Goal: Task Accomplishment & Management: Use online tool/utility

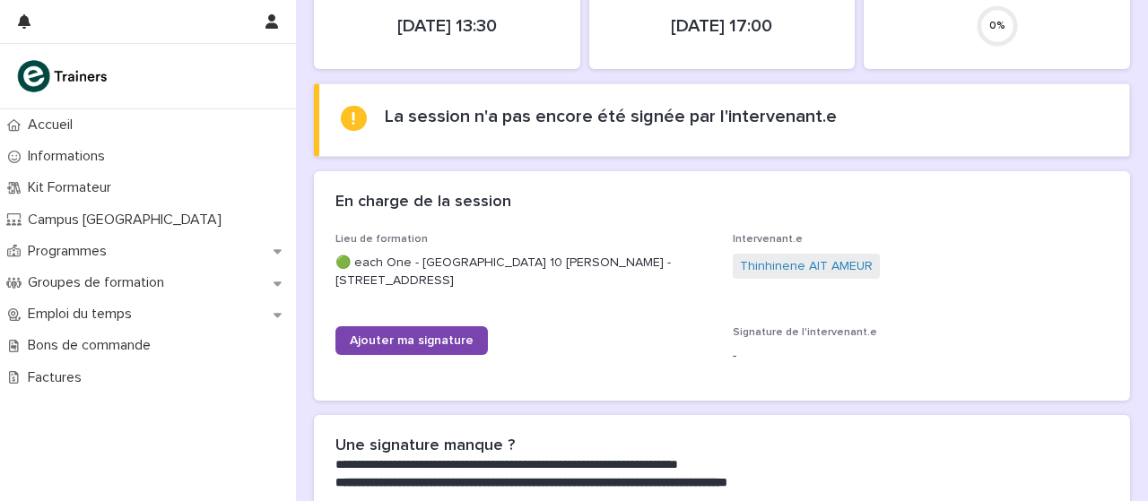
scroll to position [402, 0]
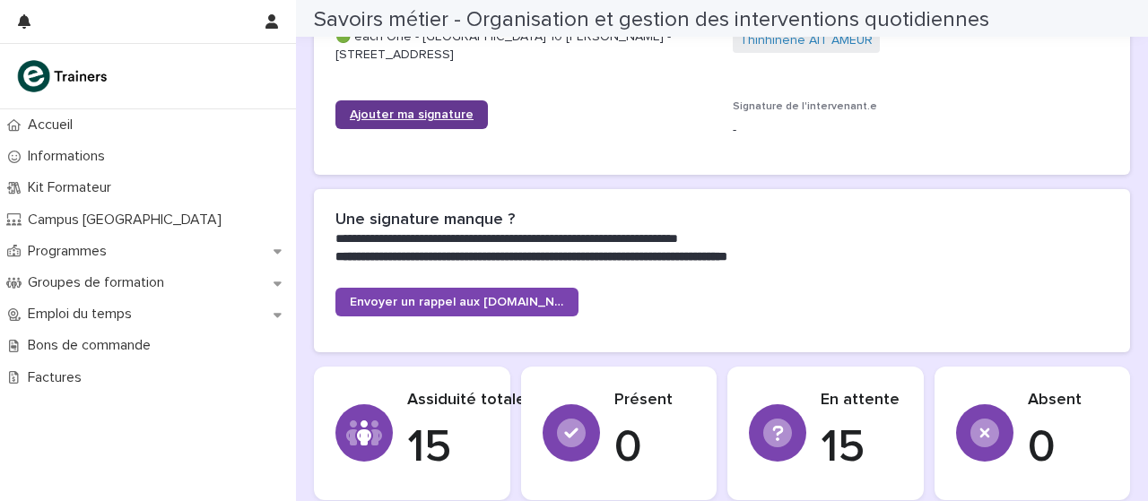
click at [454, 108] on link "Ajouter ma signature" at bounding box center [411, 114] width 152 height 29
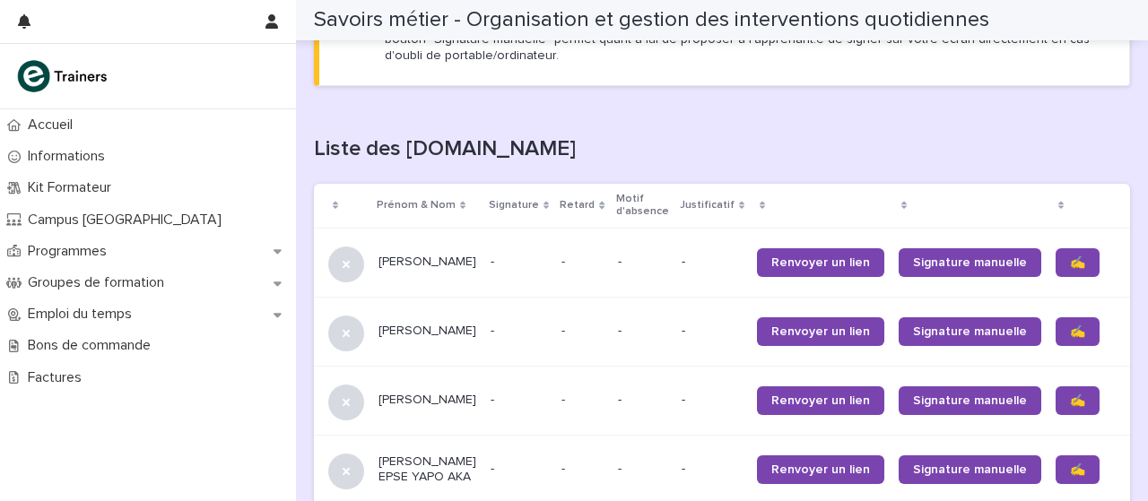
scroll to position [1073, 0]
click at [1070, 334] on font "✍️" at bounding box center [1077, 332] width 15 height 13
click at [1056, 411] on link "✍️" at bounding box center [1078, 401] width 44 height 29
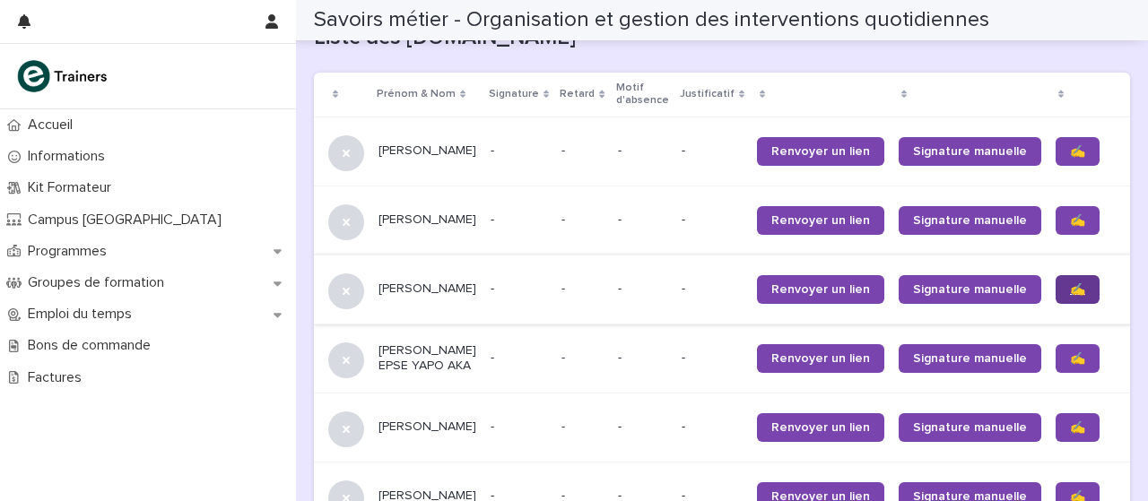
scroll to position [1184, 0]
click at [1056, 369] on link "✍️" at bounding box center [1078, 358] width 44 height 29
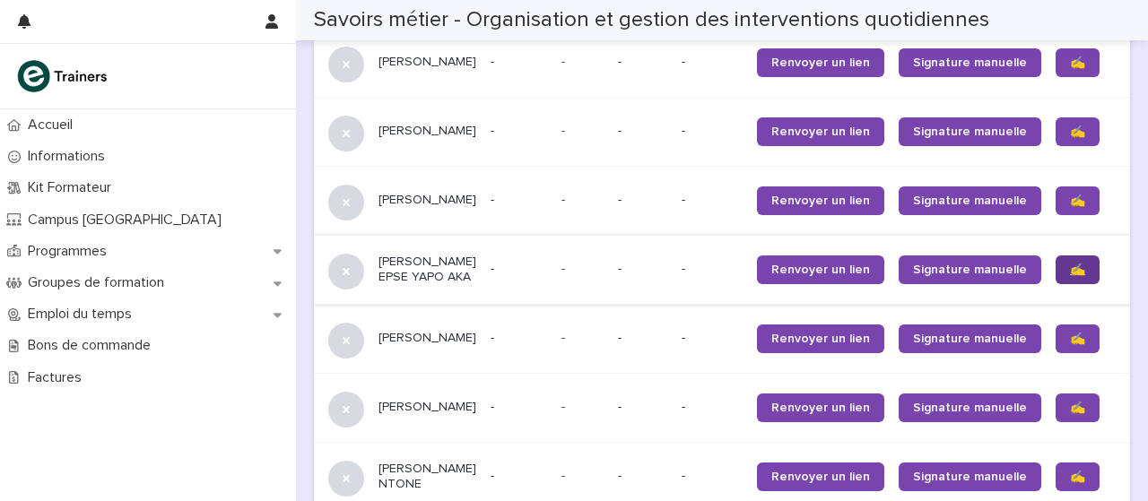
scroll to position [1277, 0]
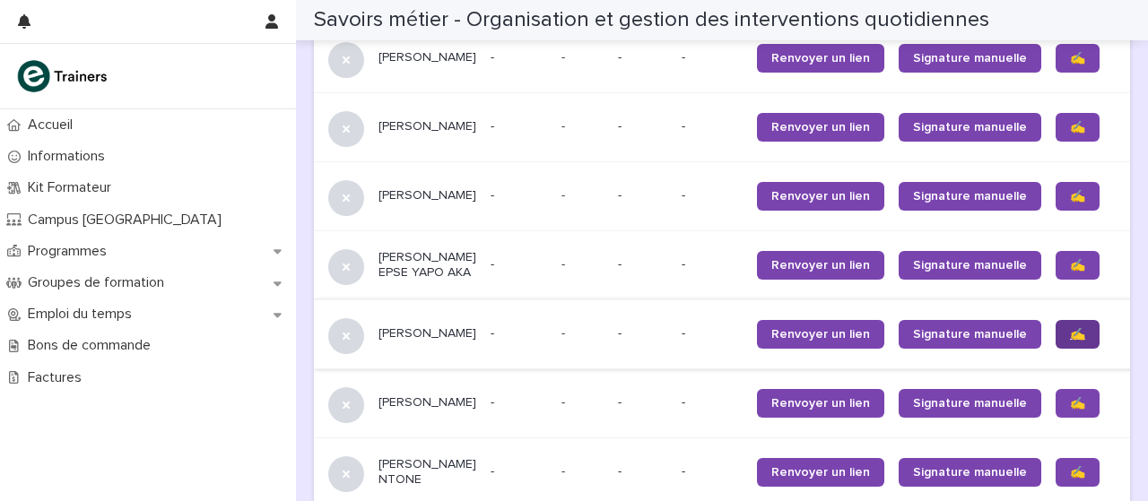
click at [1070, 341] on font "✍️" at bounding box center [1077, 334] width 15 height 13
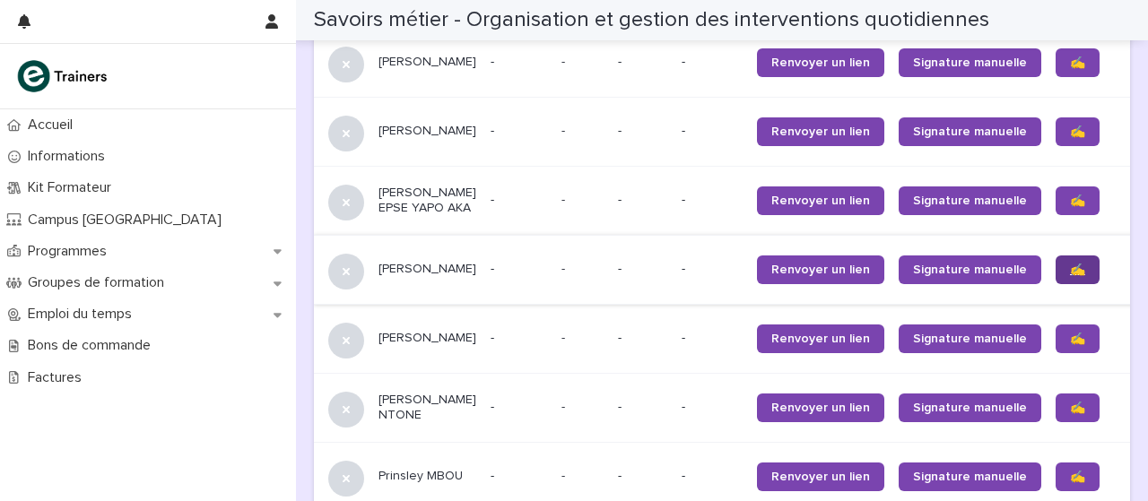
scroll to position [1357, 0]
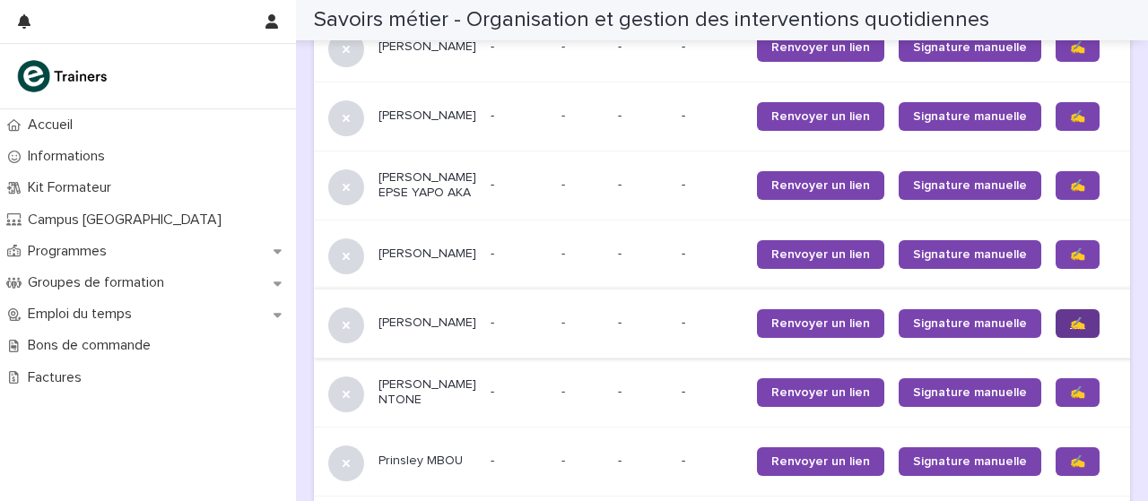
click at [1056, 338] on link "✍️" at bounding box center [1078, 323] width 44 height 29
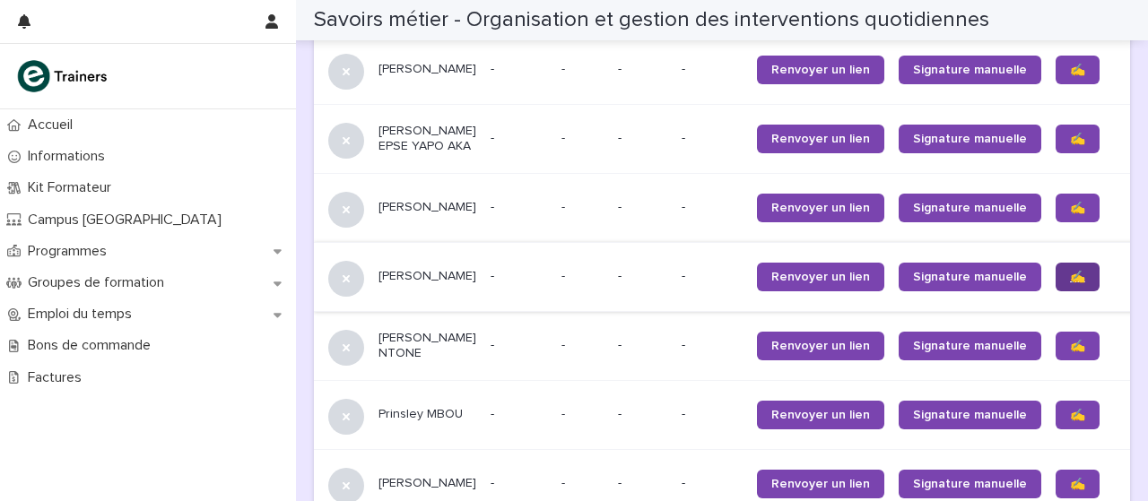
scroll to position [1437, 0]
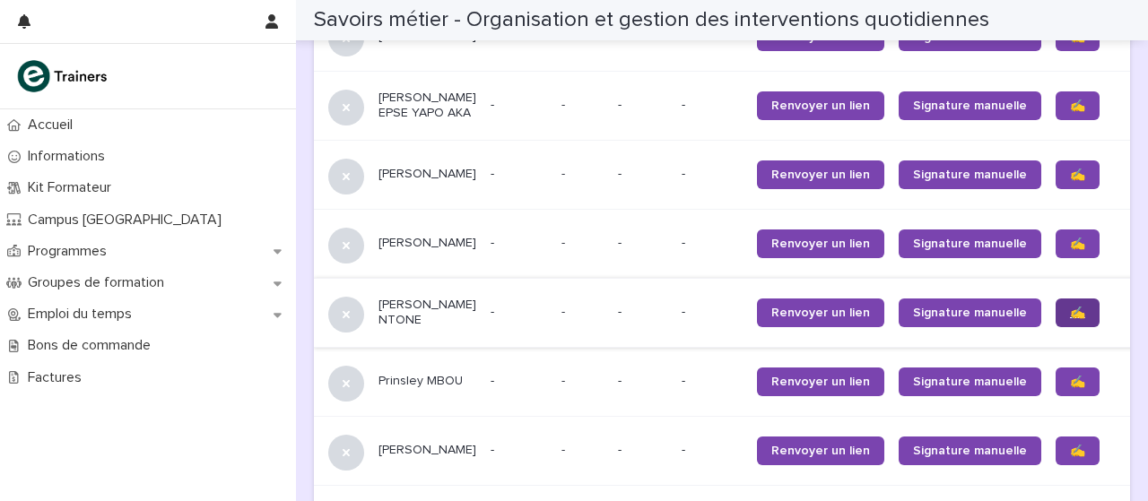
click at [1056, 327] on link "✍️" at bounding box center [1078, 313] width 44 height 29
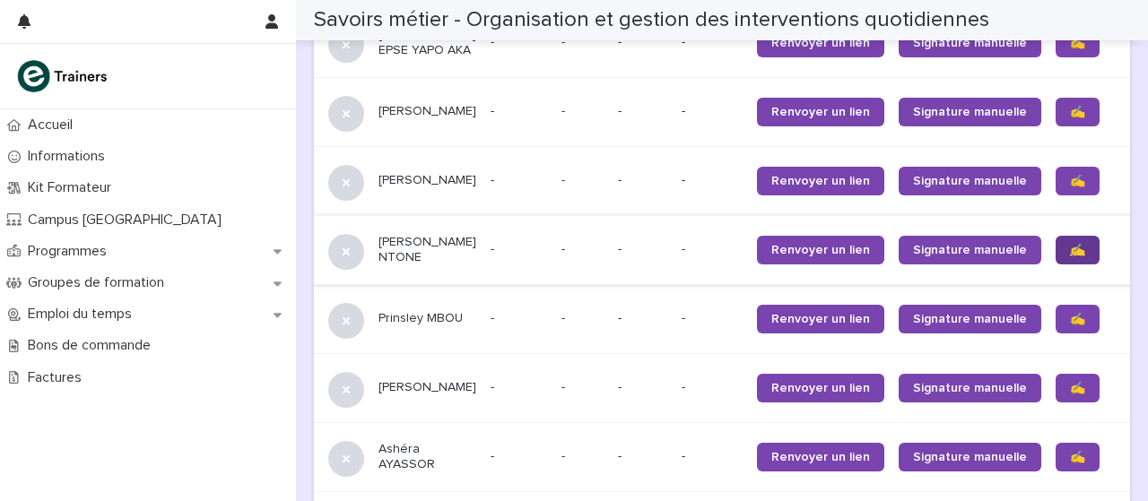
scroll to position [1525, 0]
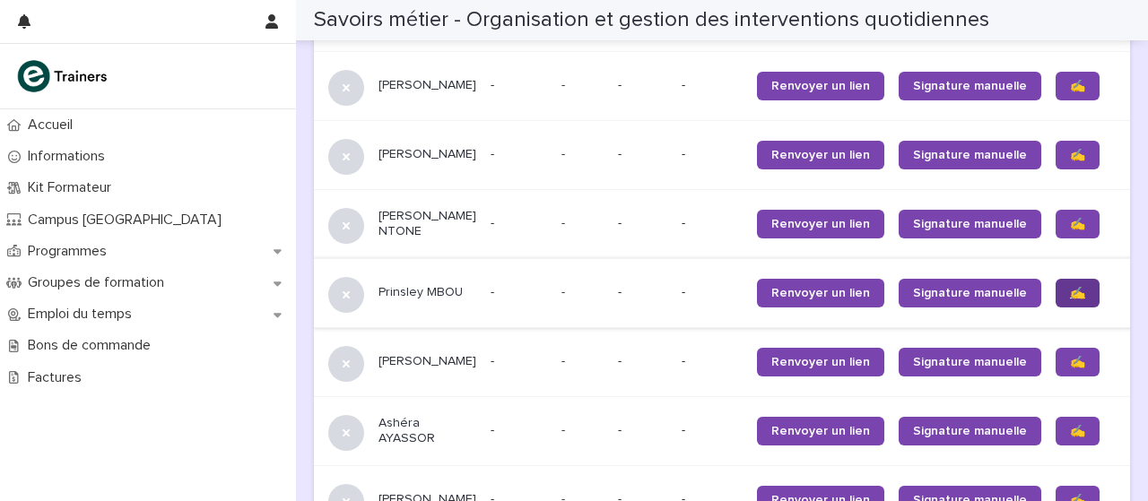
click at [1070, 300] on font "✍️" at bounding box center [1077, 293] width 15 height 13
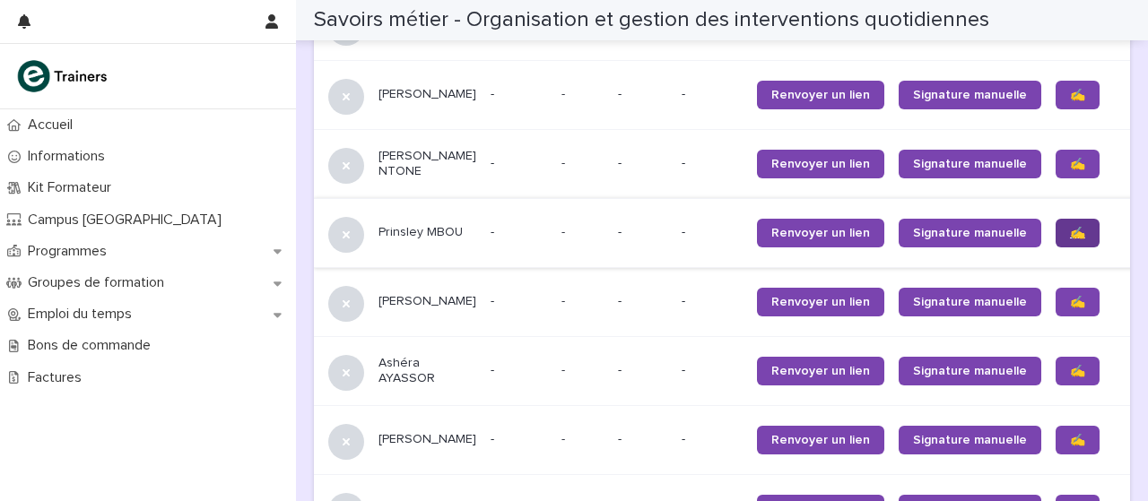
scroll to position [1615, 0]
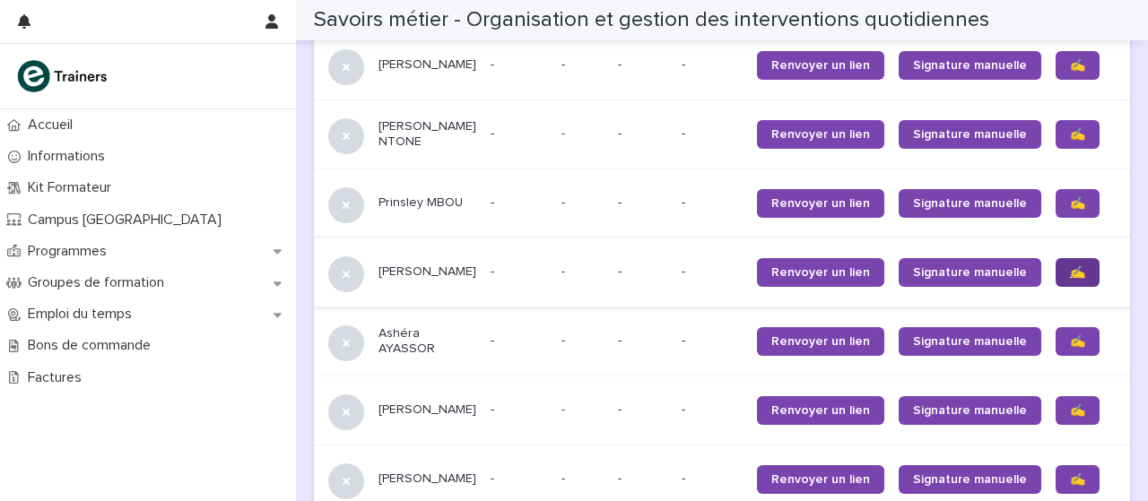
click at [1056, 287] on link "✍️" at bounding box center [1078, 272] width 44 height 29
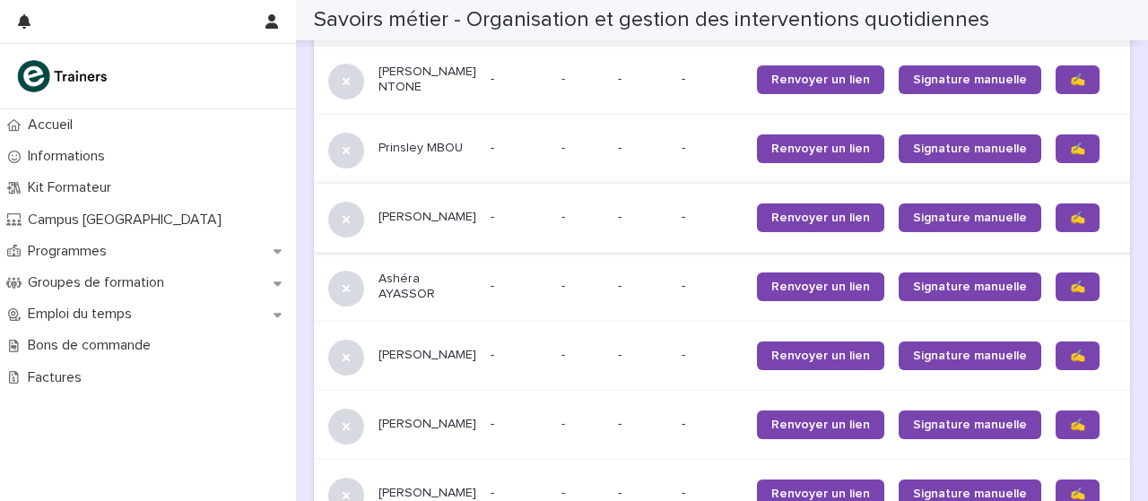
scroll to position [1707, 0]
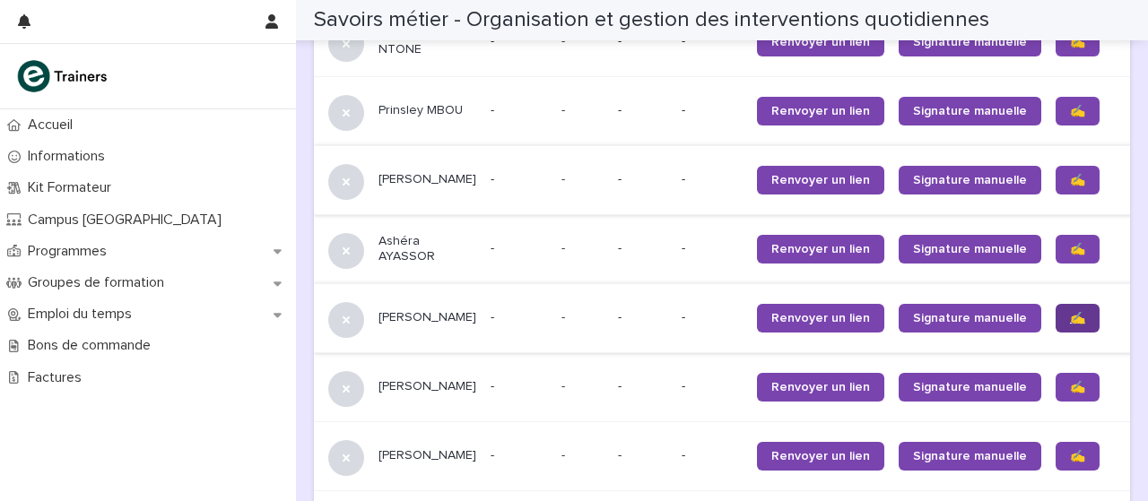
click at [1056, 333] on link "✍️" at bounding box center [1078, 318] width 44 height 29
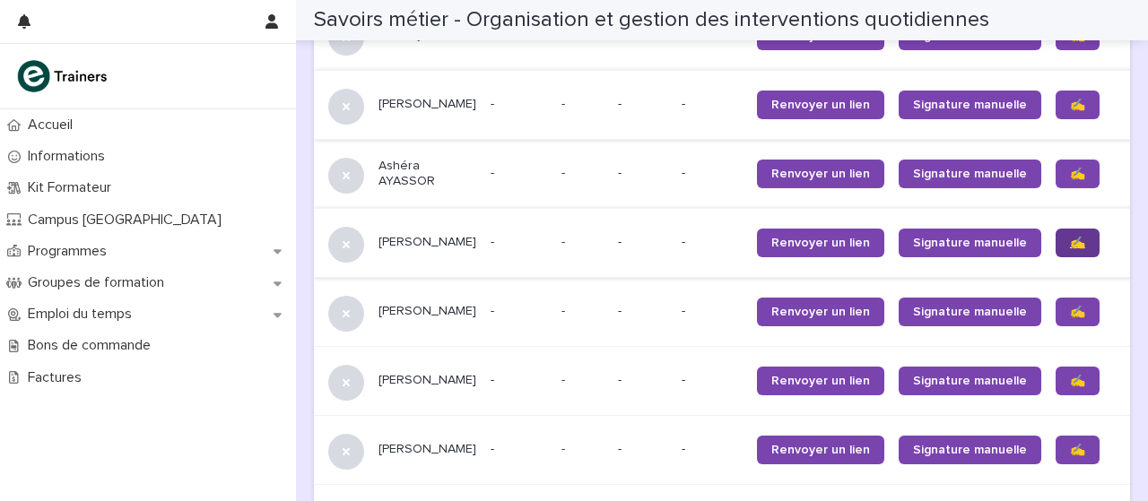
scroll to position [1807, 0]
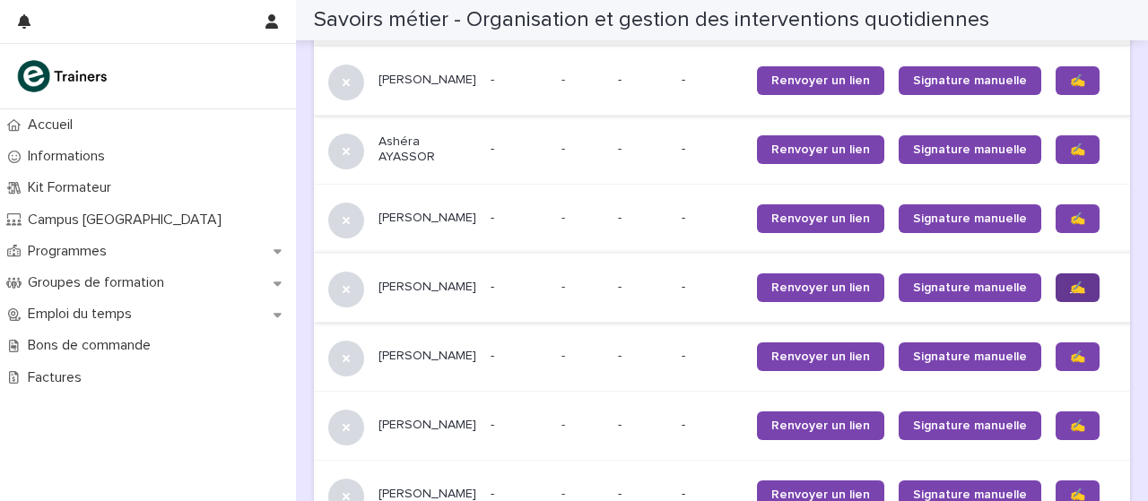
click at [1056, 302] on link "✍️" at bounding box center [1078, 288] width 44 height 29
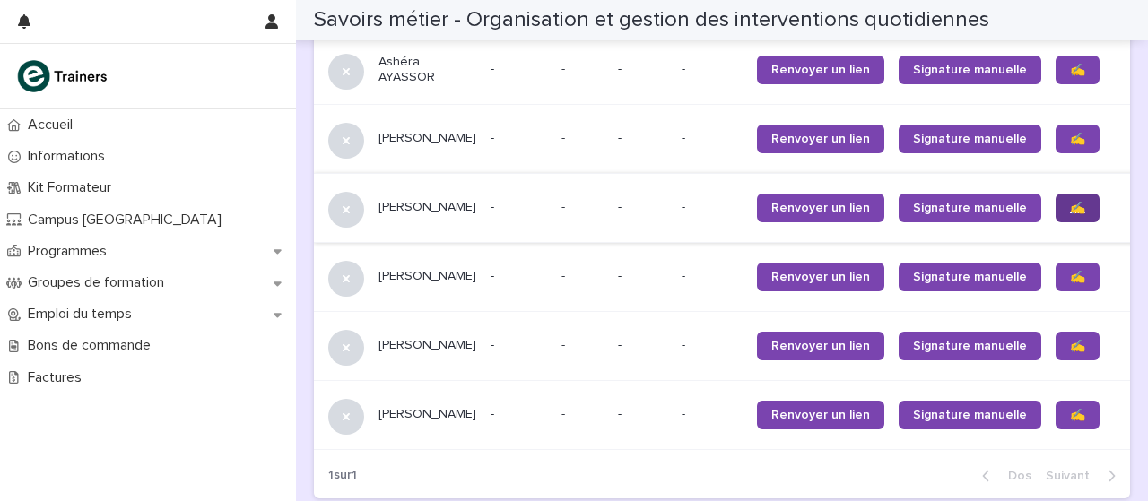
scroll to position [1897, 0]
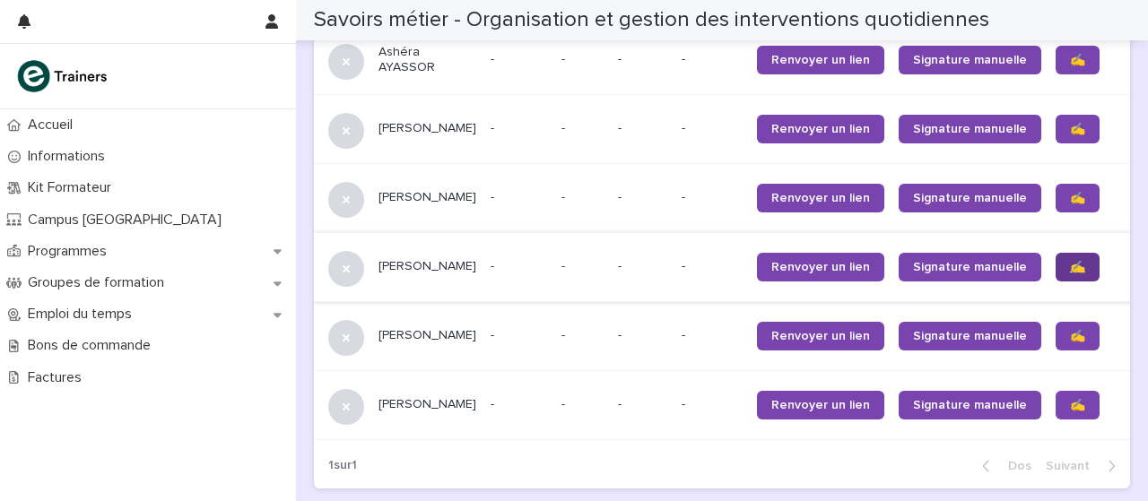
click at [1070, 274] on font "✍️" at bounding box center [1077, 267] width 15 height 13
click at [1056, 351] on link "✍️" at bounding box center [1078, 336] width 44 height 29
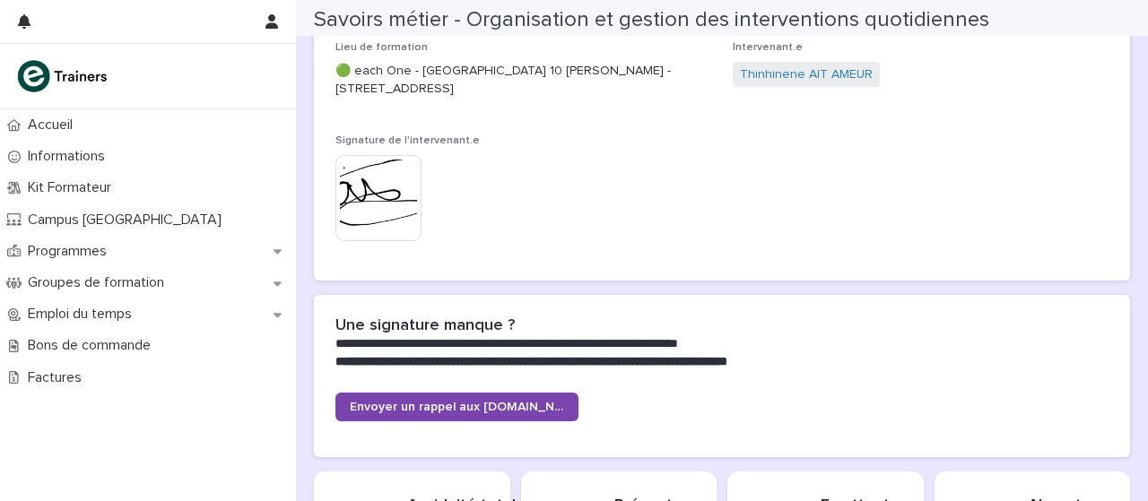
scroll to position [0, 0]
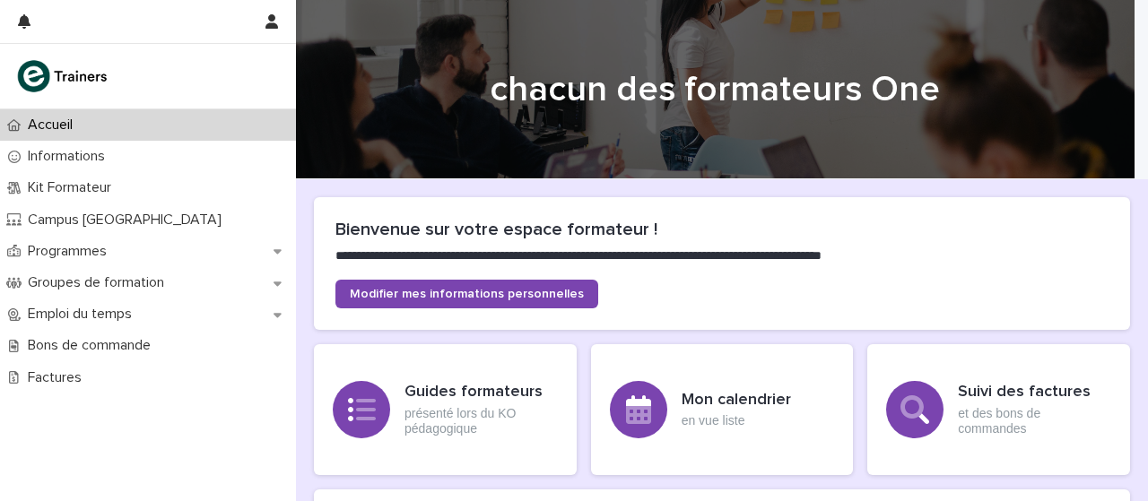
scroll to position [584, 0]
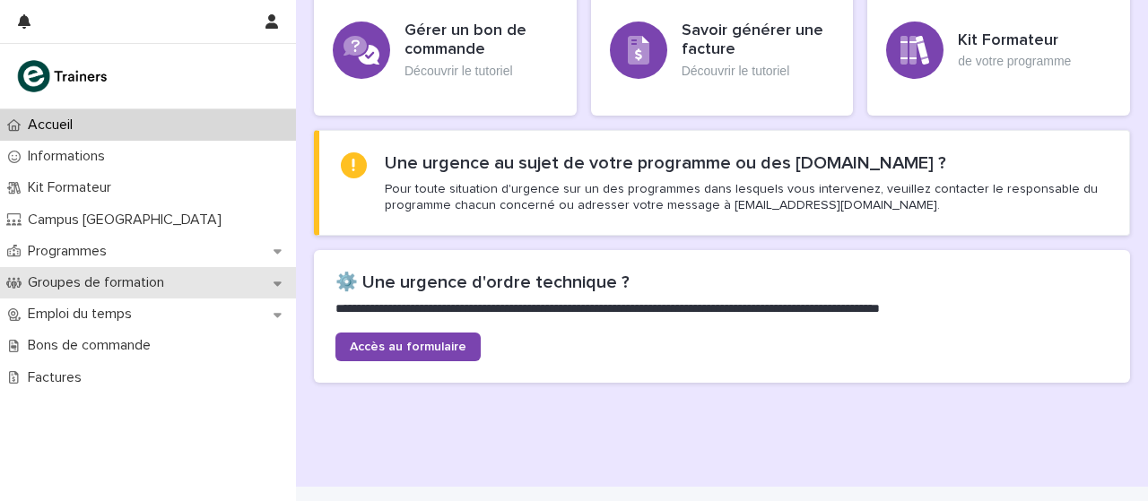
click at [178, 280] on p "Groupes de formation" at bounding box center [100, 282] width 158 height 17
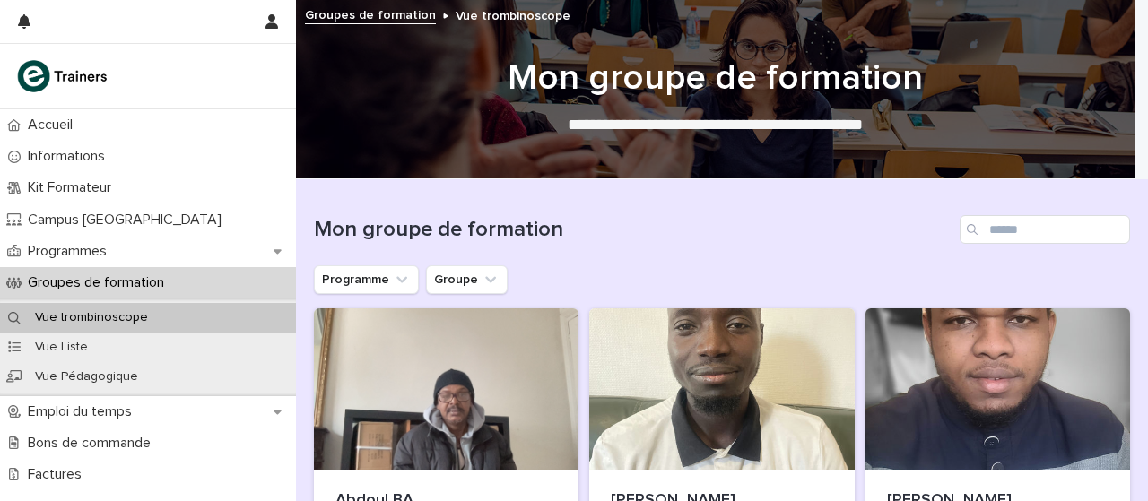
click at [189, 292] on div "Groupes de formation" at bounding box center [148, 282] width 296 height 31
click at [191, 290] on div "Groupes de formation" at bounding box center [148, 282] width 296 height 31
click at [400, 280] on icon "Programme" at bounding box center [402, 280] width 18 height 18
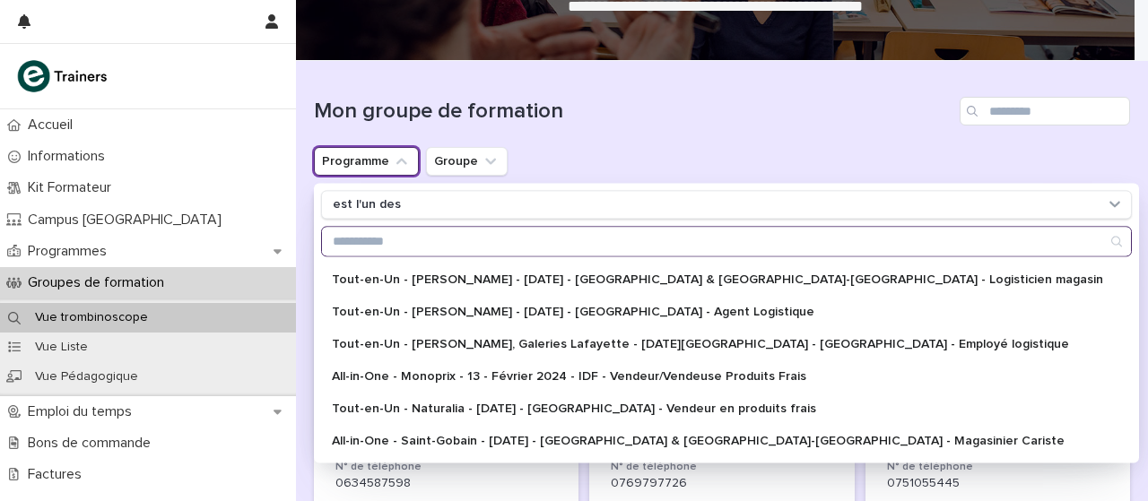
scroll to position [125, 0]
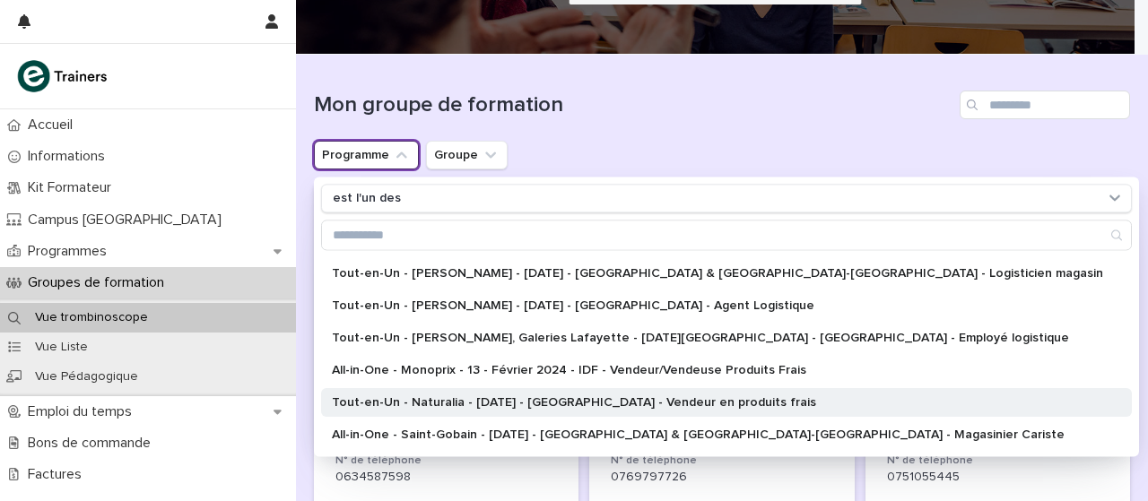
click at [581, 411] on div "Tout-en-Un - Naturalia - [DATE] - [GEOGRAPHIC_DATA] - Vendeur en produits frais" at bounding box center [726, 402] width 811 height 29
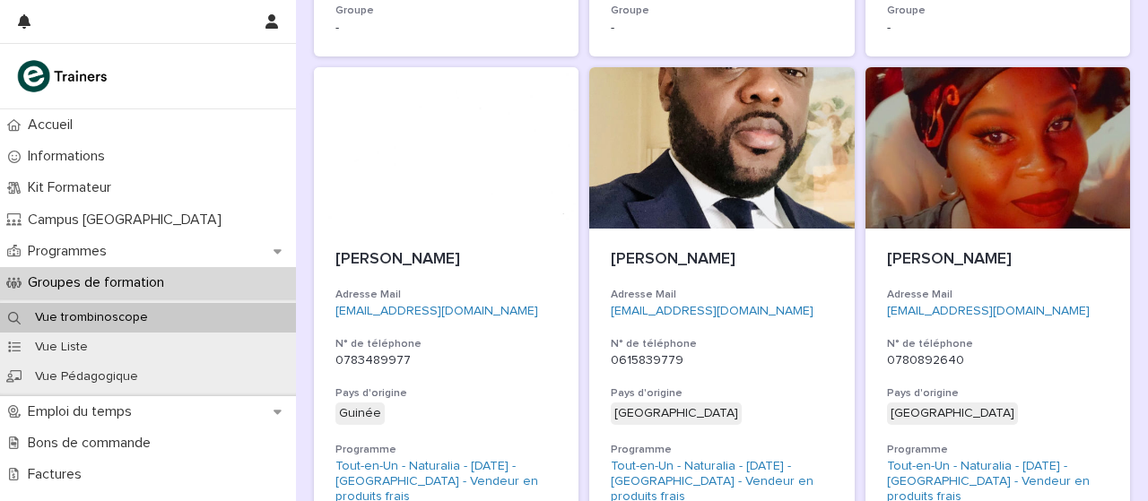
scroll to position [1278, 0]
